Goal: Share content: Distribute website content to other platforms or users

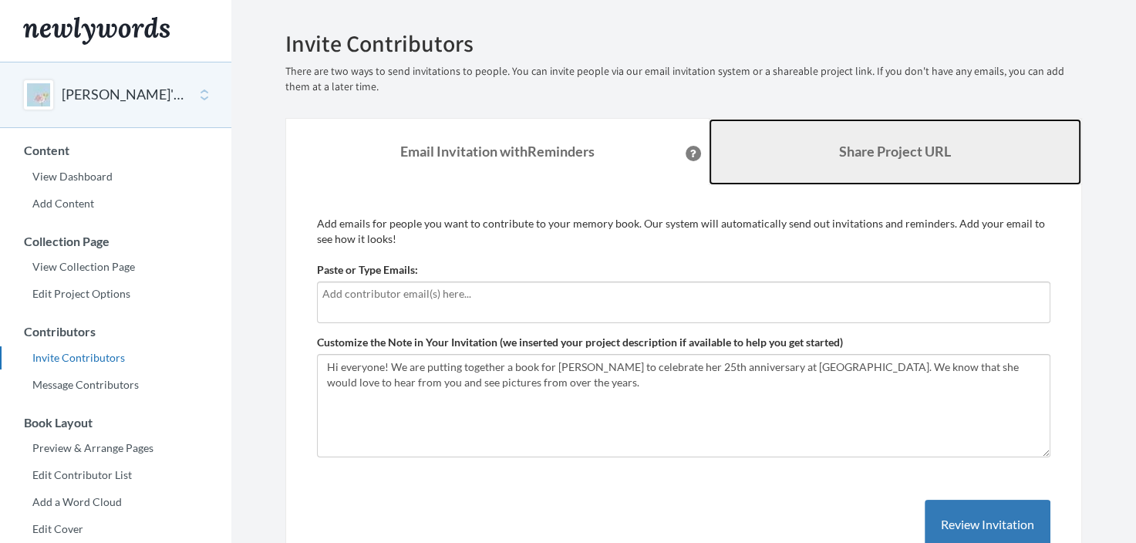
click at [825, 164] on link "Share Project URL" at bounding box center [895, 152] width 373 height 66
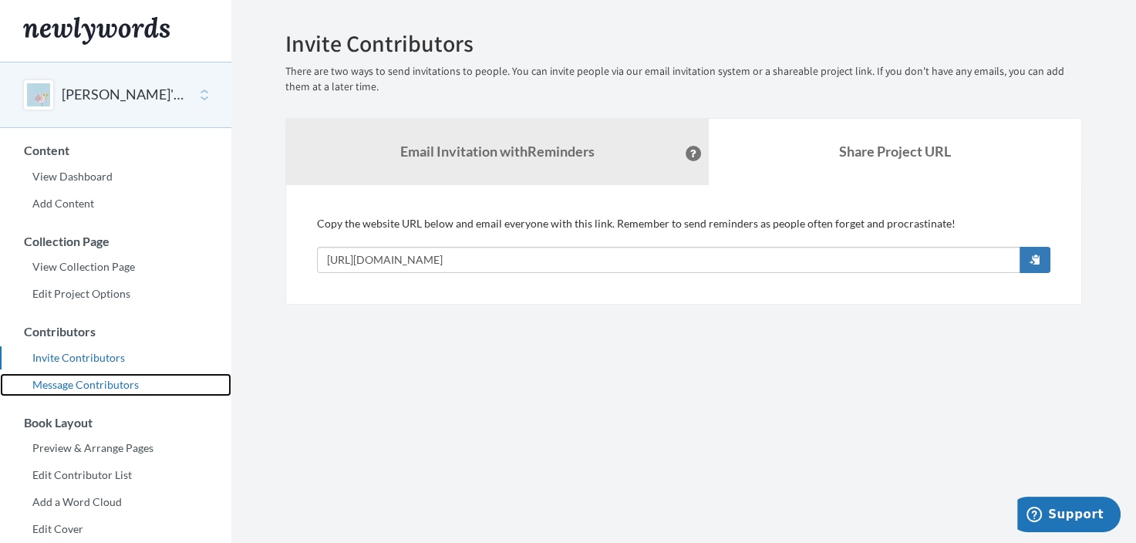
click at [62, 389] on link "Message Contributors" at bounding box center [115, 384] width 231 height 23
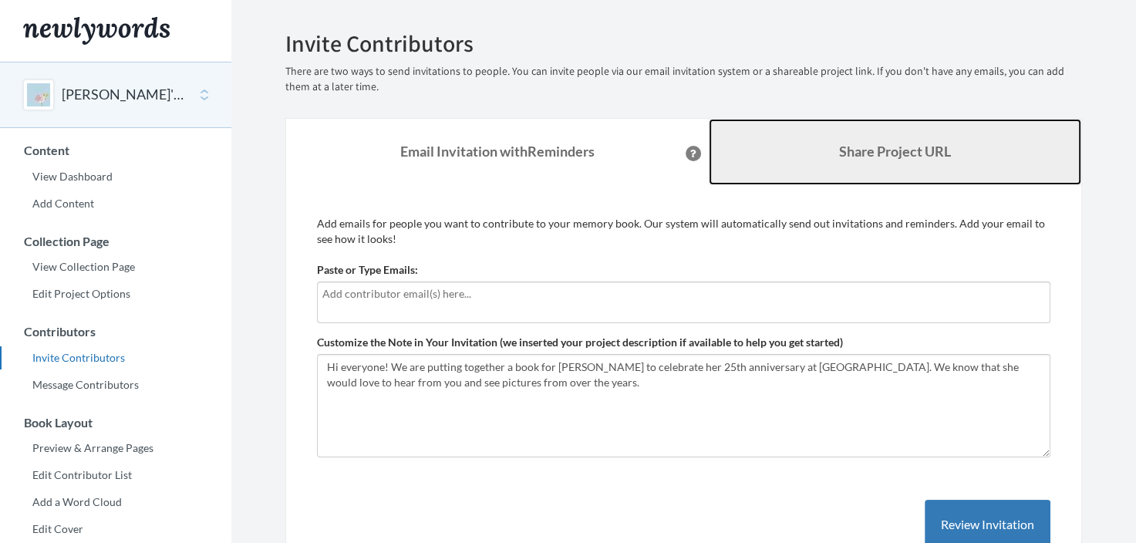
click at [883, 160] on link "Share Project URL" at bounding box center [895, 152] width 373 height 66
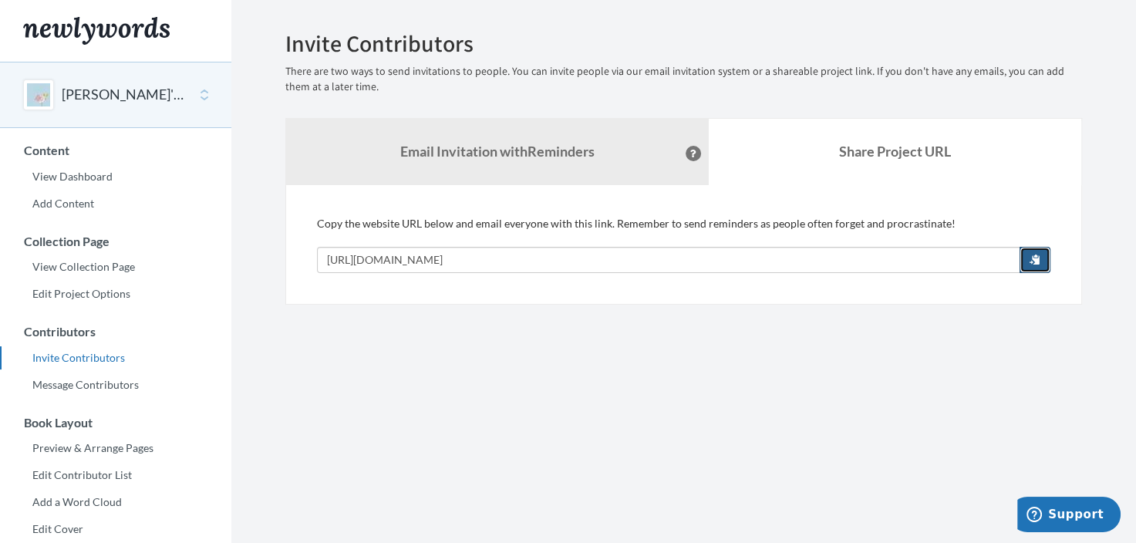
click at [1036, 257] on span "button" at bounding box center [1034, 259] width 11 height 11
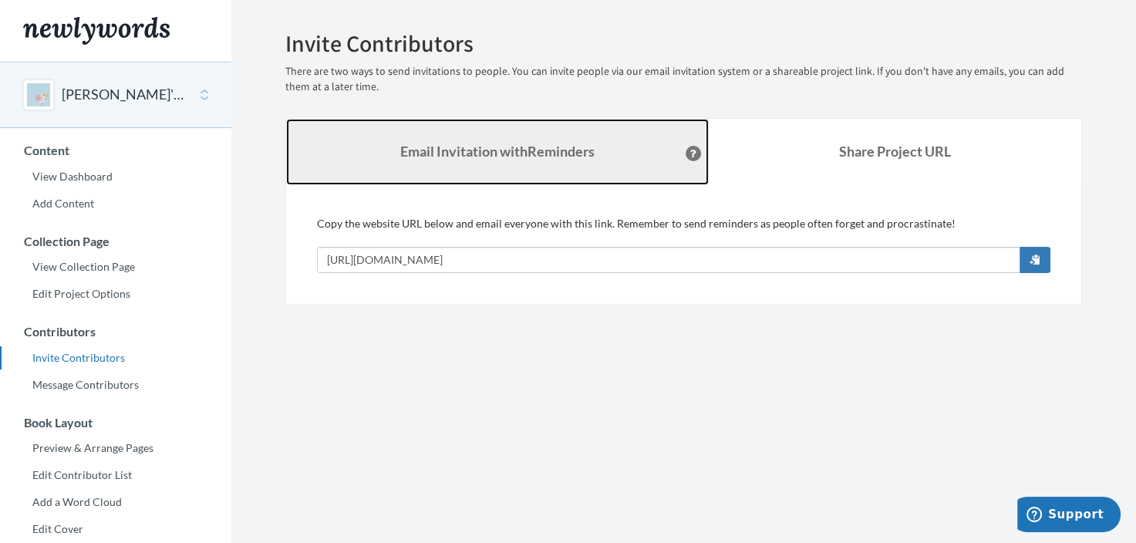
click at [493, 139] on link "Email Invitation with Reminders" at bounding box center [497, 152] width 423 height 66
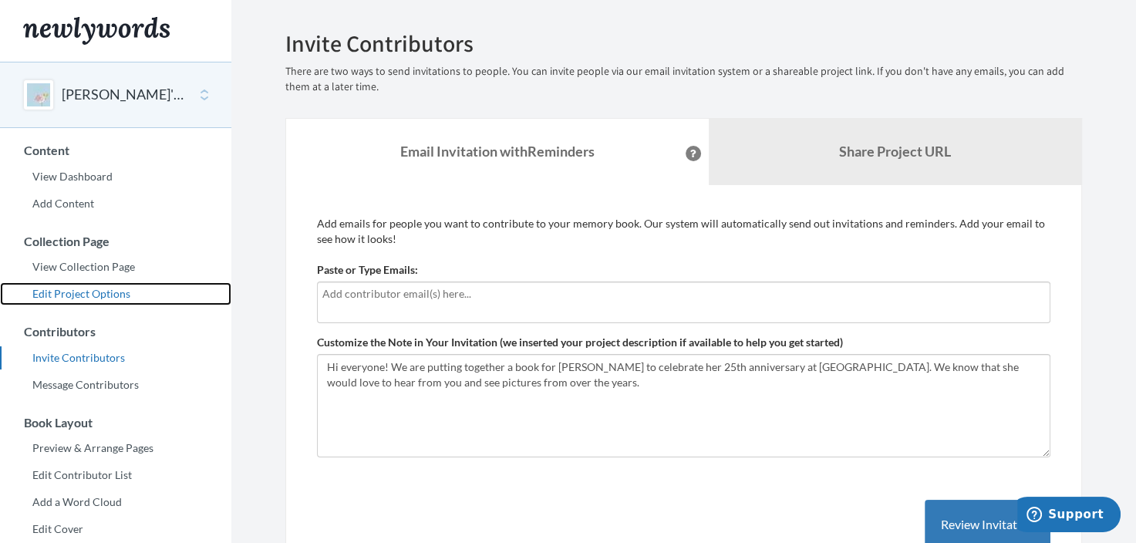
click at [76, 292] on link "Edit Project Options" at bounding box center [115, 293] width 231 height 23
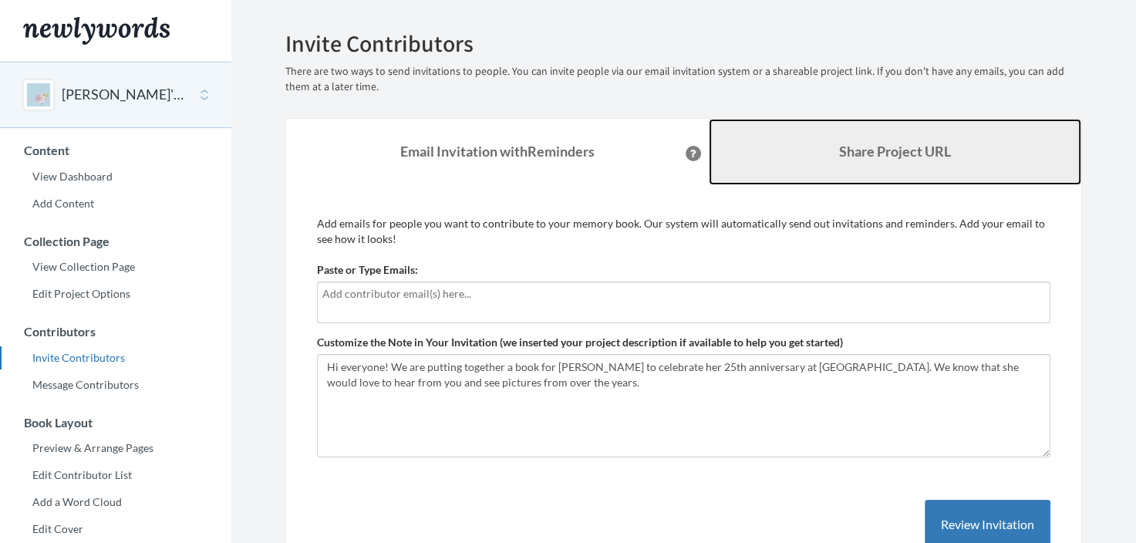
click at [895, 158] on b "Share Project URL" at bounding box center [895, 151] width 112 height 17
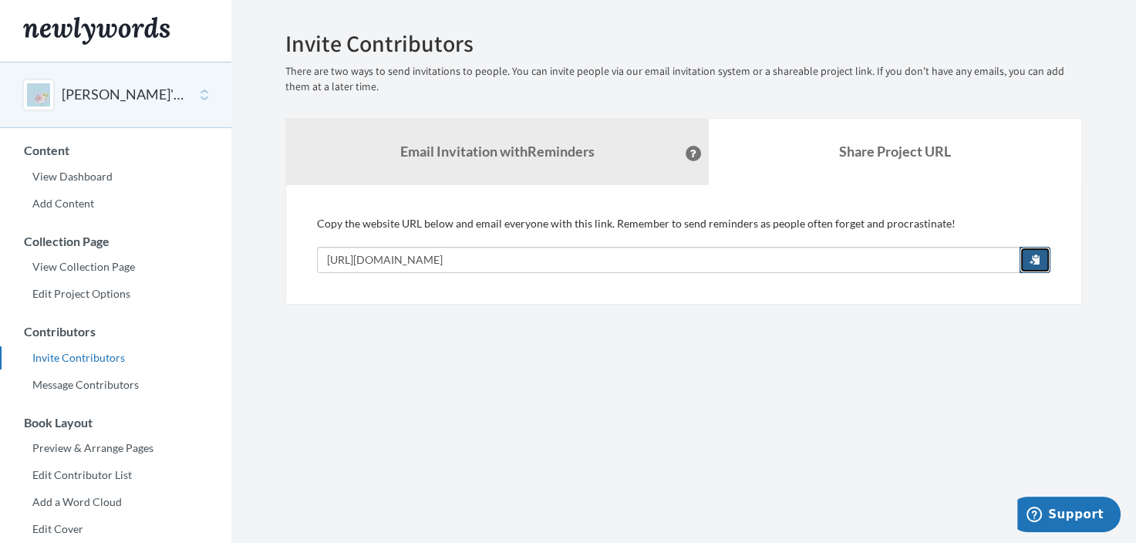
click at [1040, 256] on button "button" at bounding box center [1034, 260] width 31 height 26
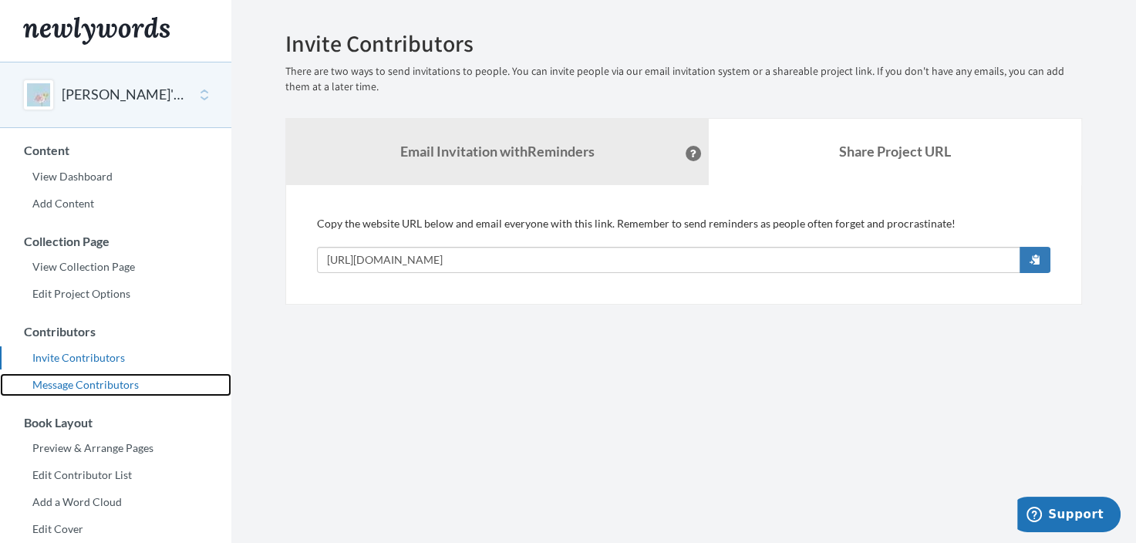
click at [57, 378] on link "Message Contributors" at bounding box center [115, 384] width 231 height 23
